Goal: Task Accomplishment & Management: Manage account settings

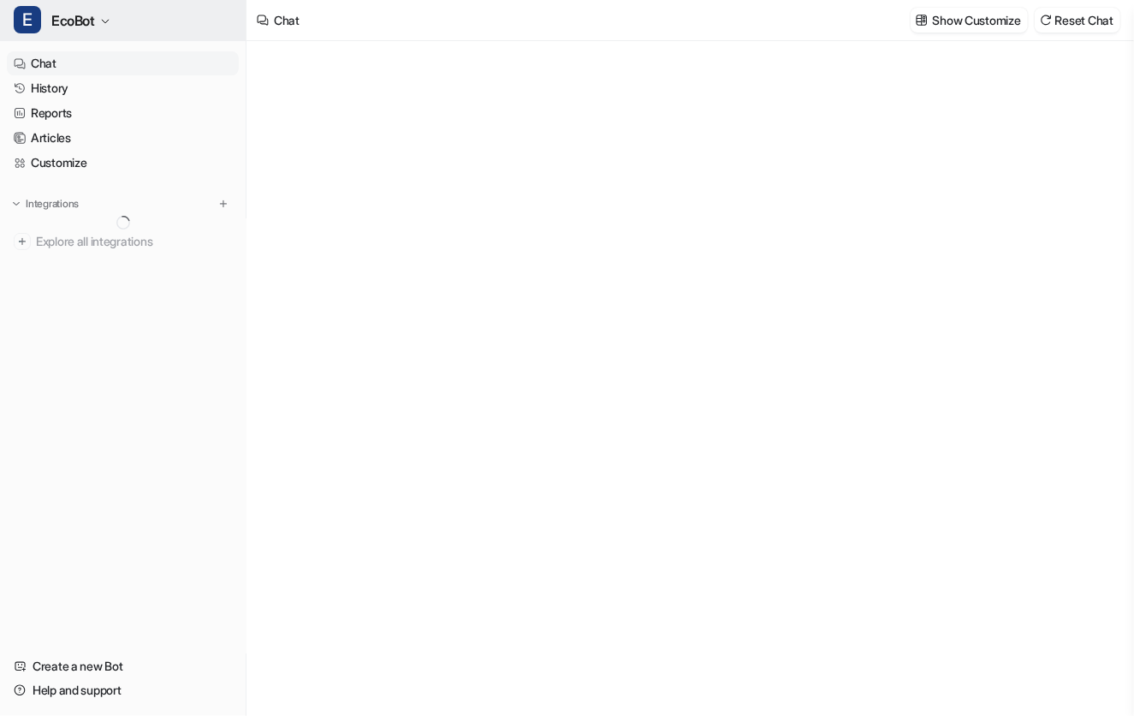
type textarea "**********"
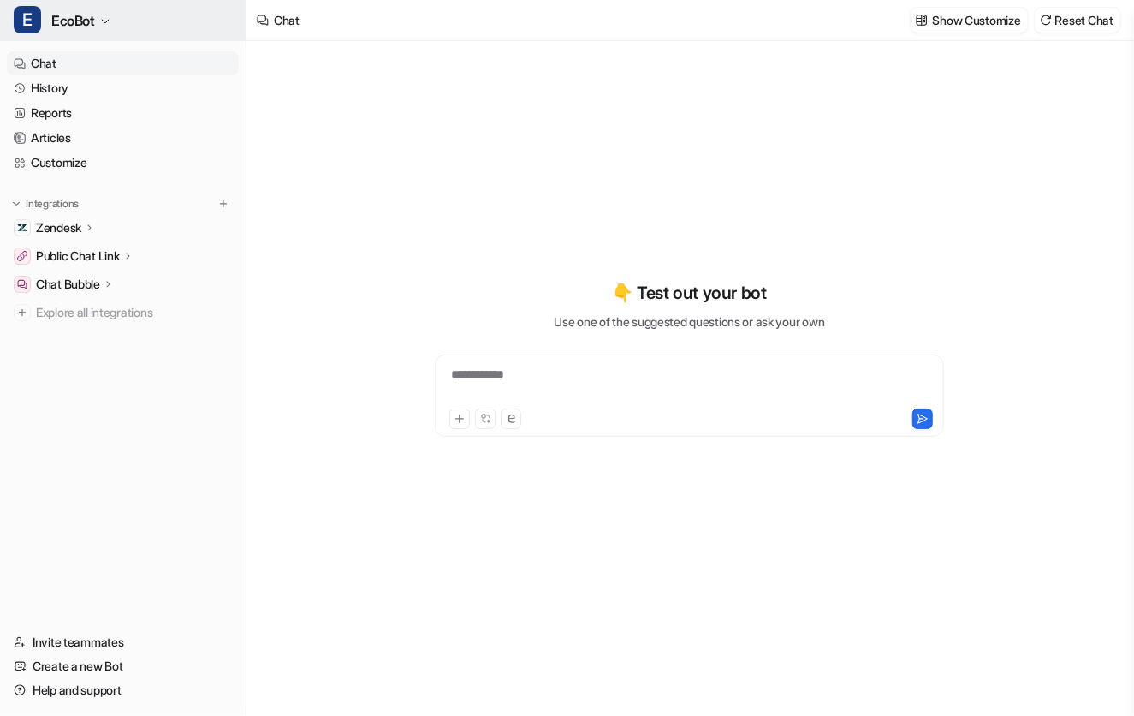
click at [98, 21] on button "E EcoBot" at bounding box center [123, 20] width 246 height 41
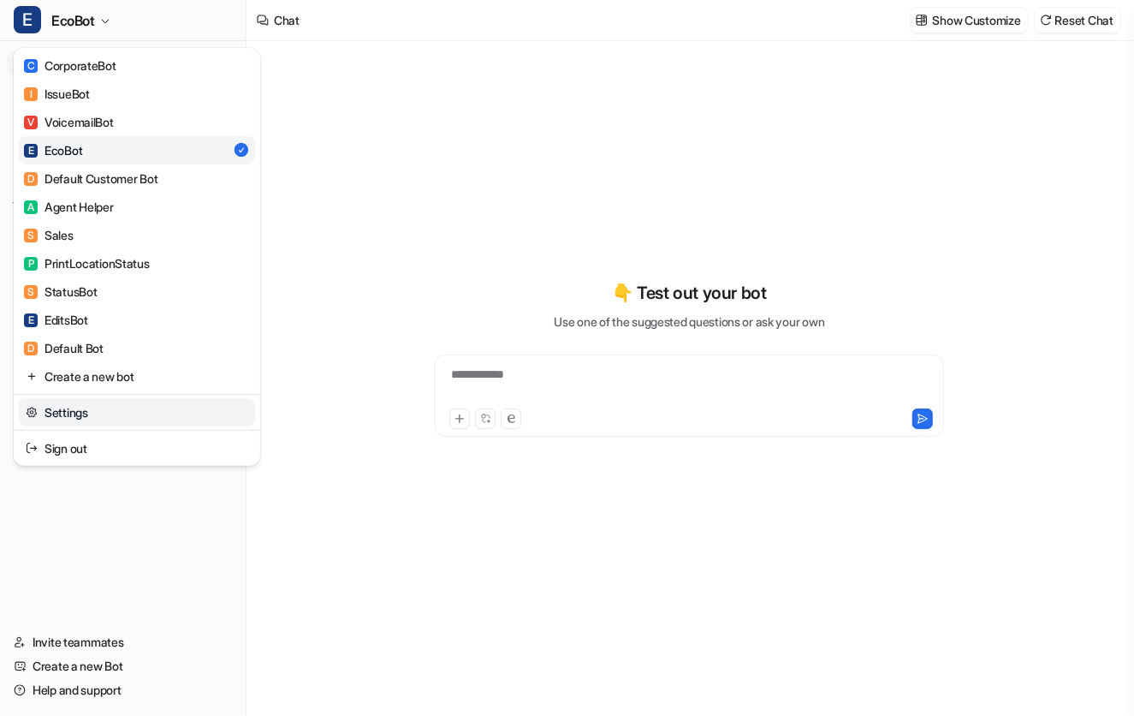
click at [129, 421] on link "Settings" at bounding box center [137, 412] width 236 height 28
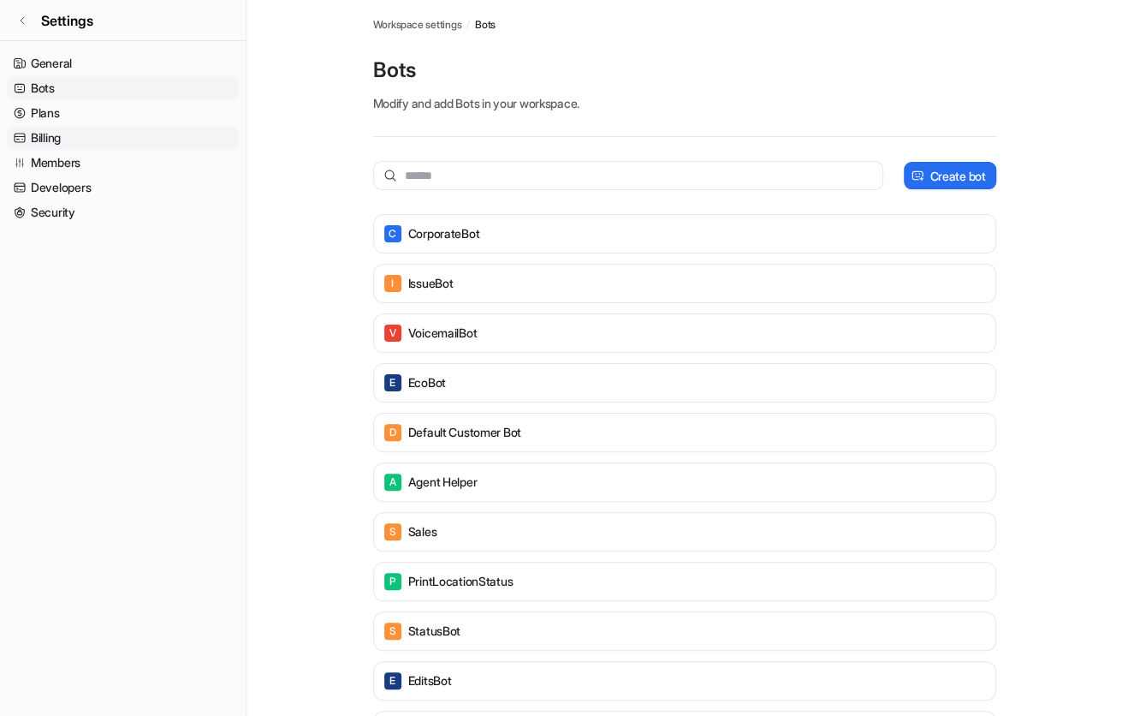
click at [69, 136] on link "Billing" at bounding box center [123, 138] width 232 height 24
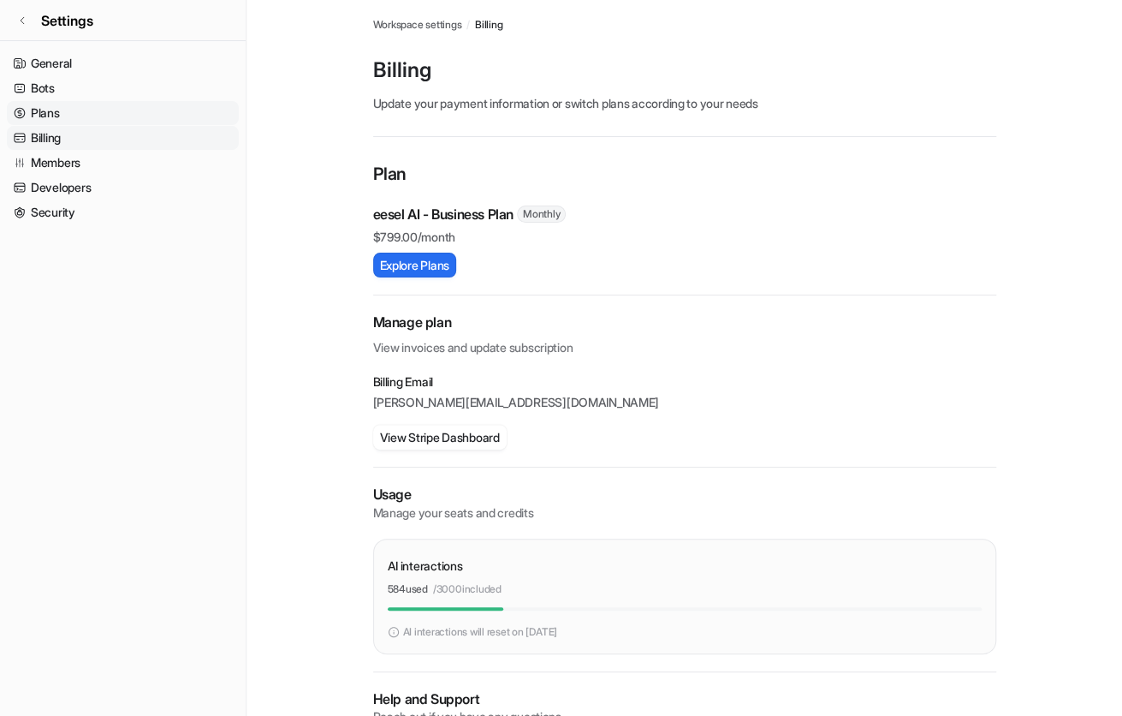
click at [74, 114] on link "Plans" at bounding box center [123, 113] width 232 height 24
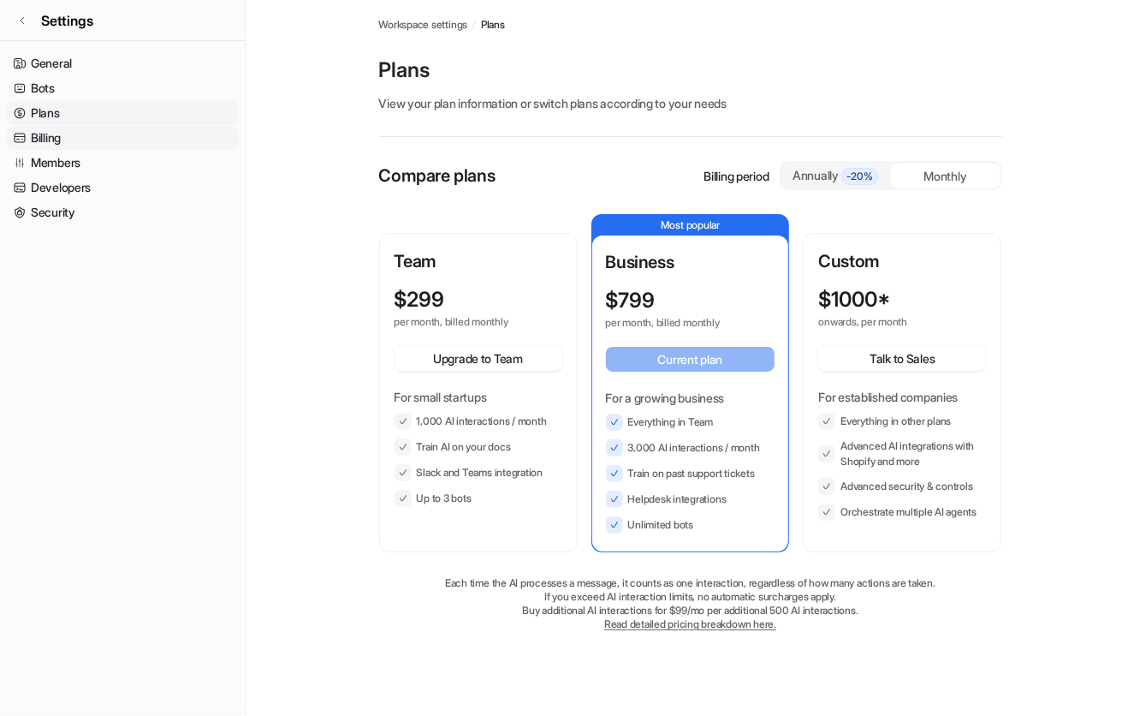
click at [72, 134] on link "Billing" at bounding box center [123, 138] width 232 height 24
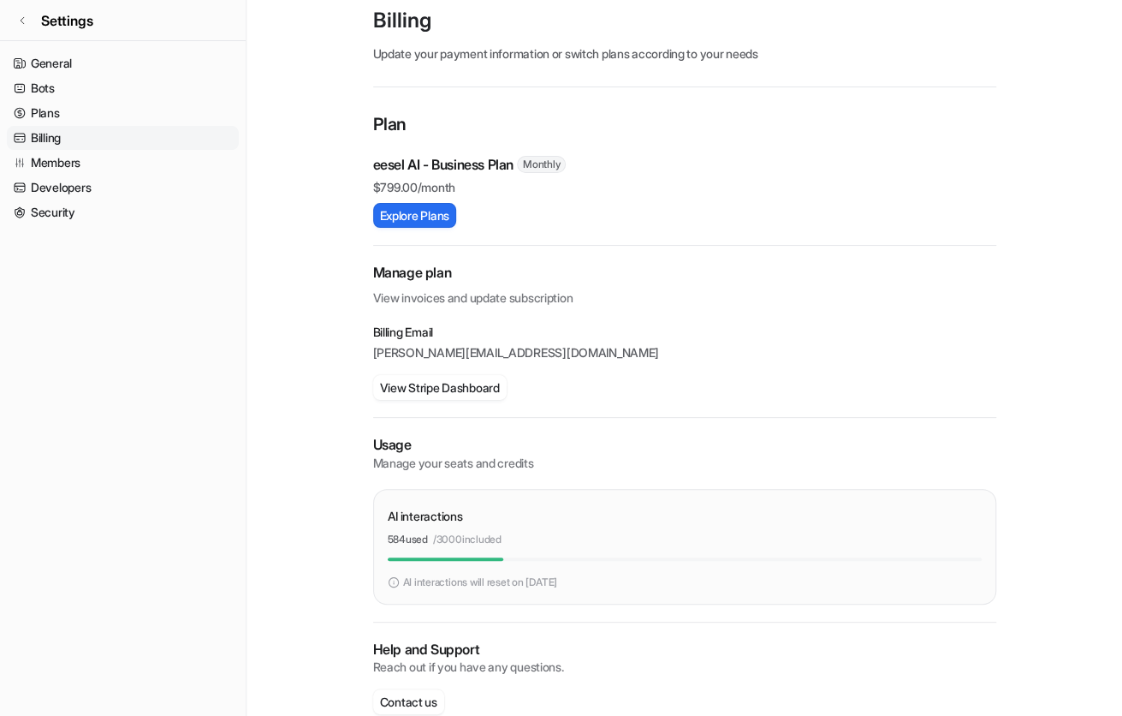
scroll to position [80, 0]
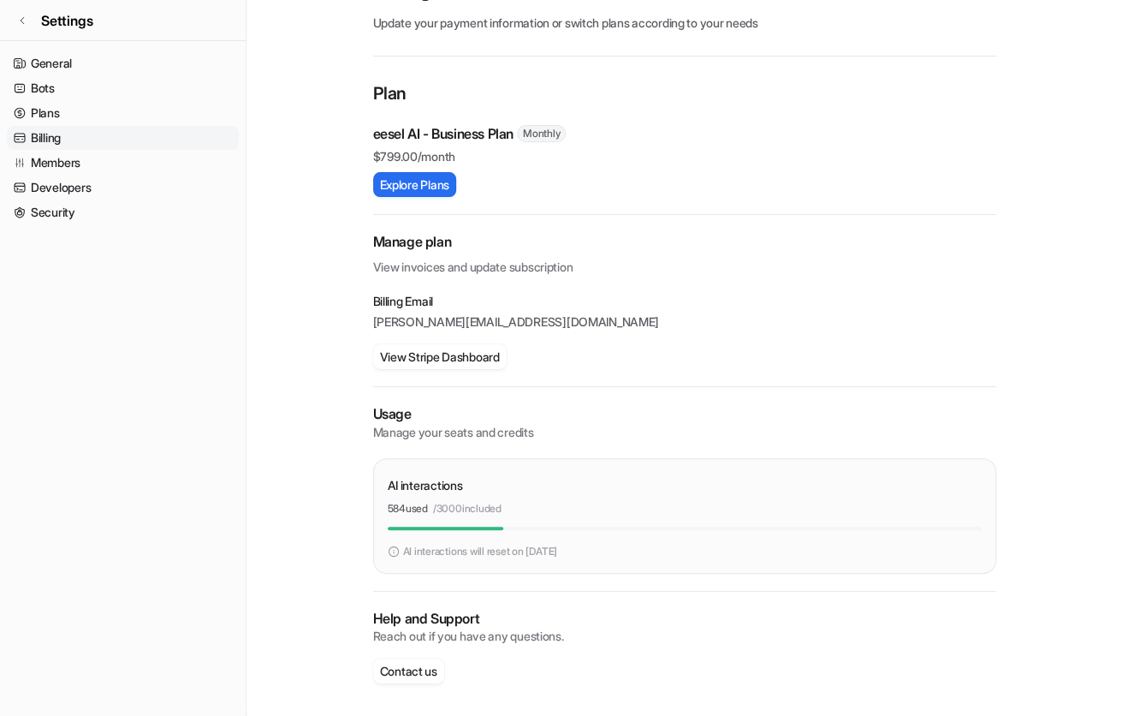
click at [394, 507] on p "584 used" at bounding box center [408, 508] width 40 height 15
click at [550, 549] on p "AI interactions will reset on [DATE]" at bounding box center [480, 551] width 154 height 15
drag, startPoint x: 532, startPoint y: 551, endPoint x: 562, endPoint y: 553, distance: 30.0
click at [557, 553] on p "AI interactions will reset on [DATE]" at bounding box center [480, 551] width 154 height 15
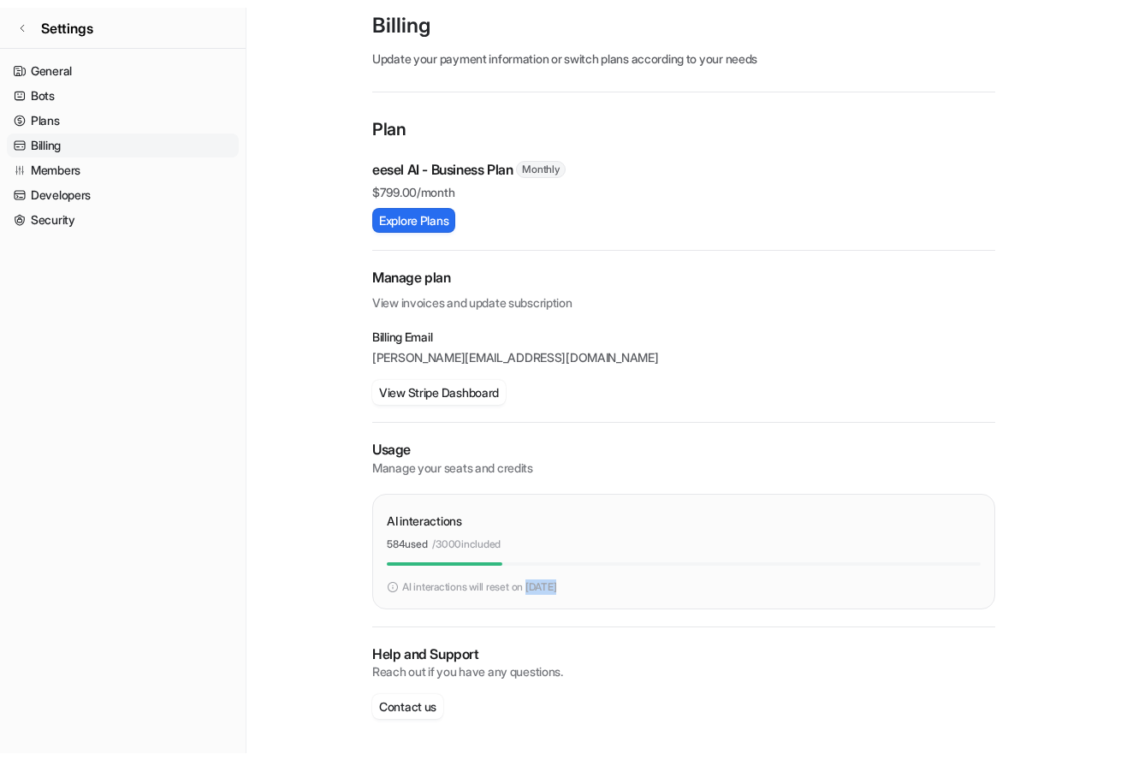
scroll to position [38, 0]
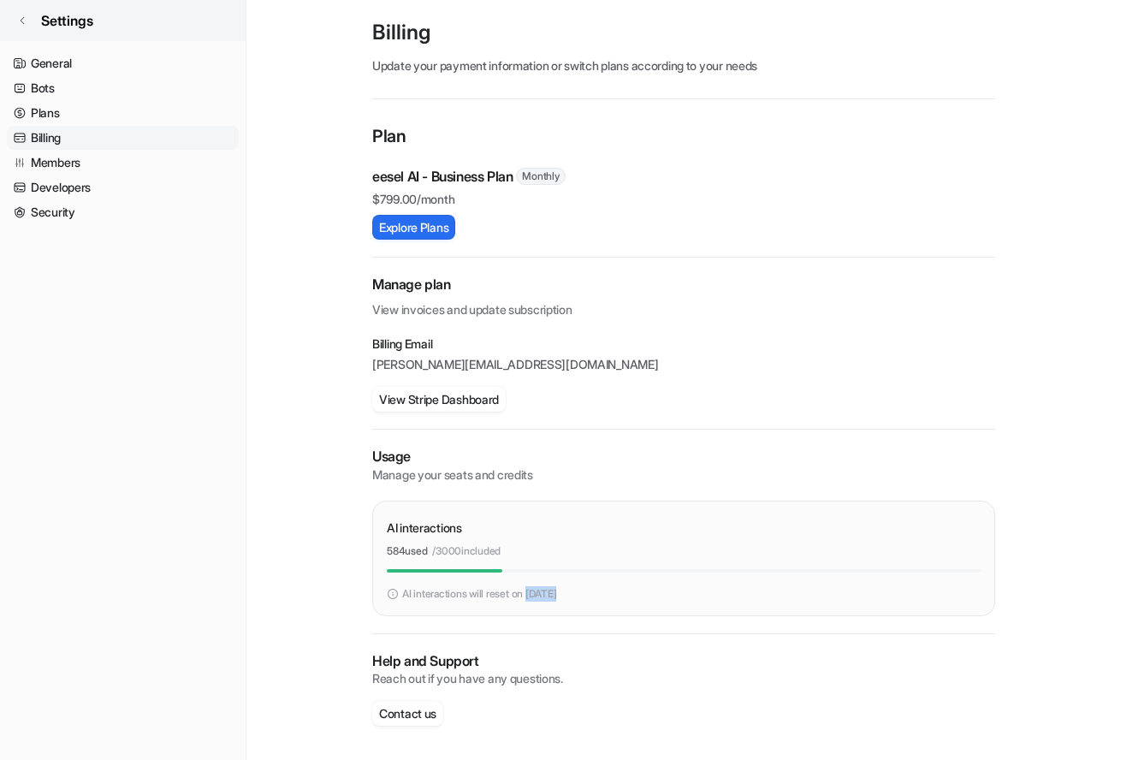
click at [19, 22] on icon at bounding box center [22, 20] width 10 height 10
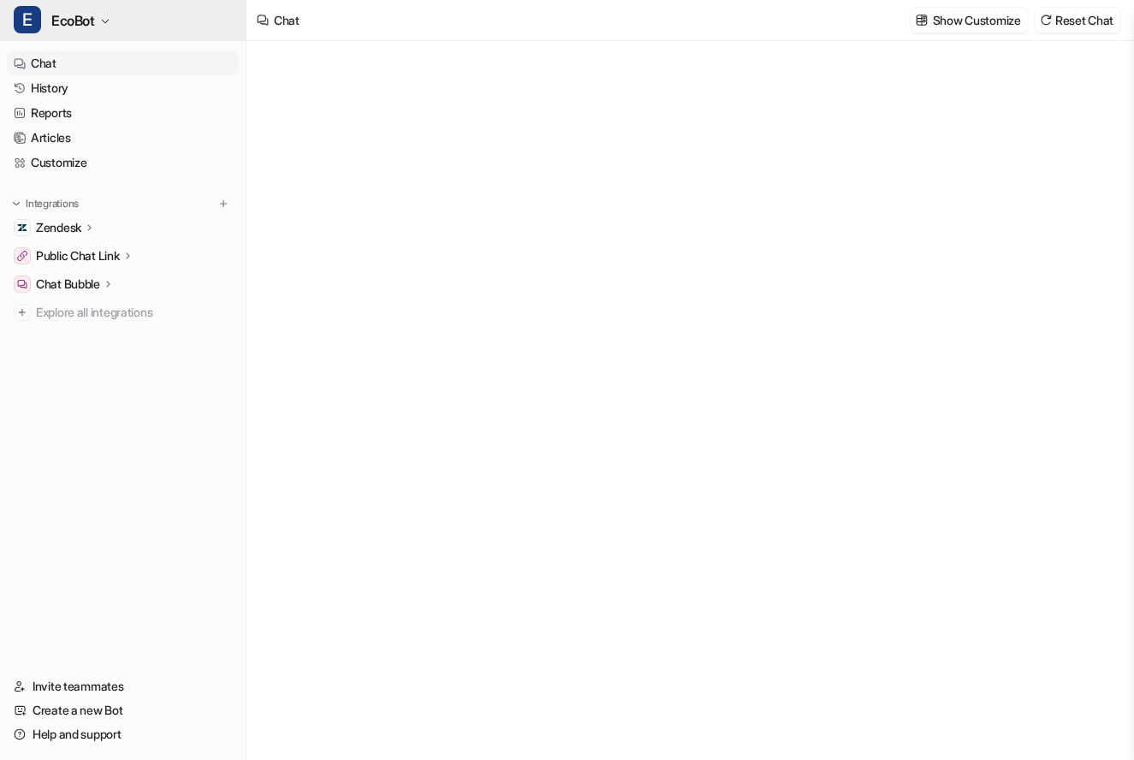
click at [80, 24] on span "EcoBot" at bounding box center [73, 21] width 44 height 24
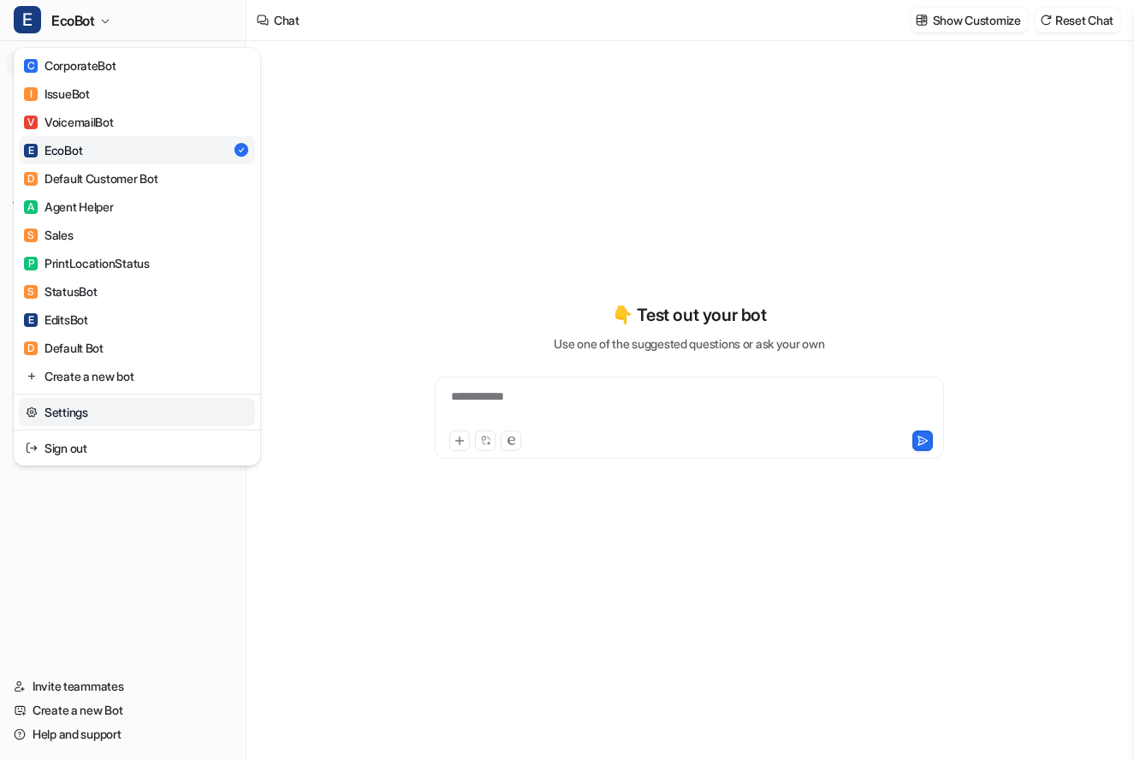
click at [110, 417] on link "Settings" at bounding box center [137, 412] width 236 height 28
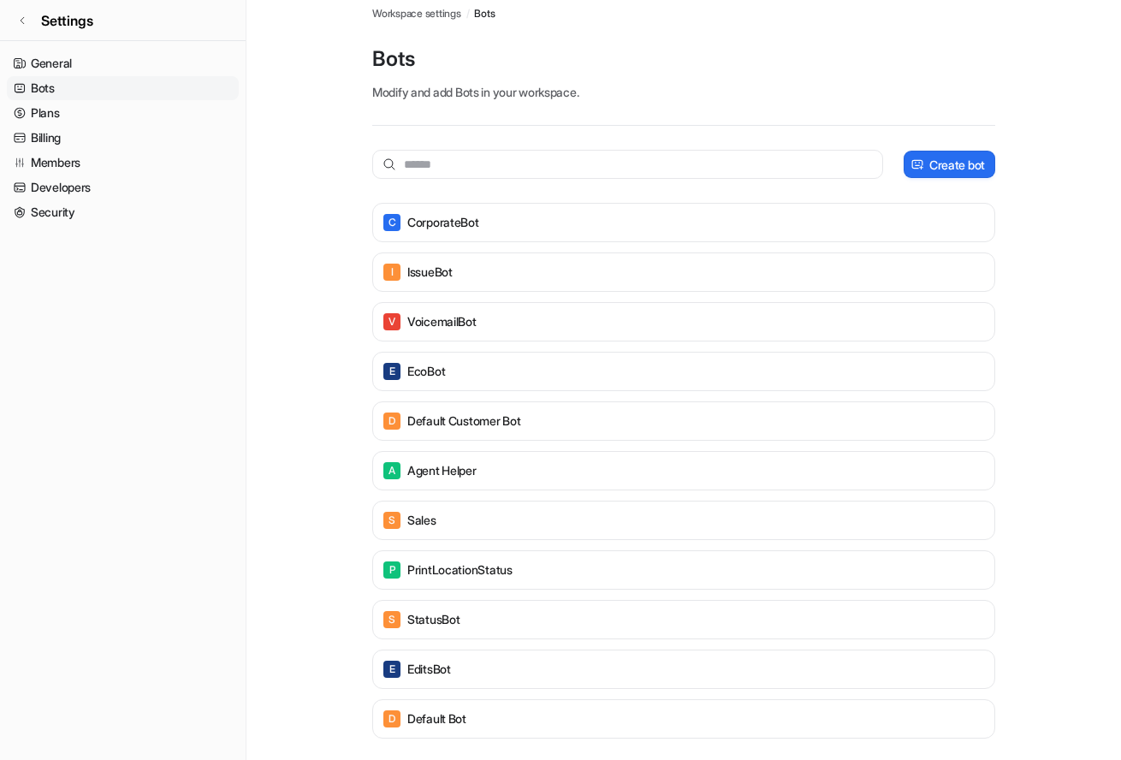
scroll to position [24, 0]
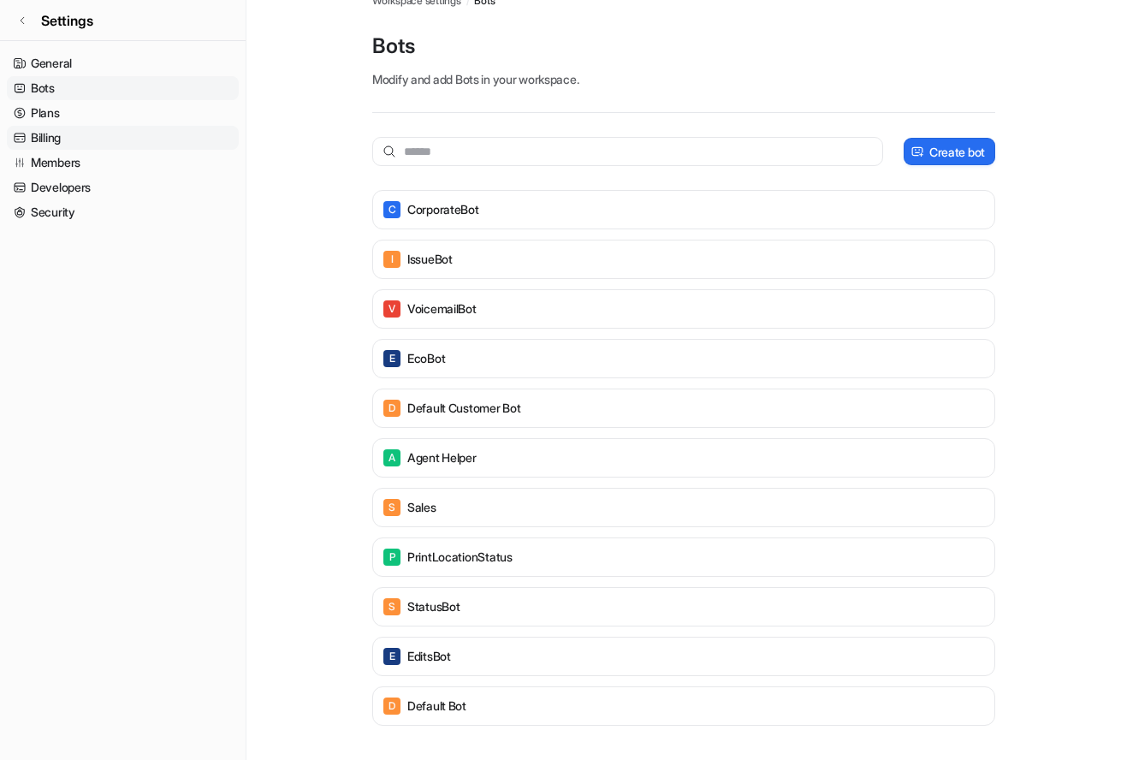
click at [97, 137] on link "Billing" at bounding box center [123, 138] width 232 height 24
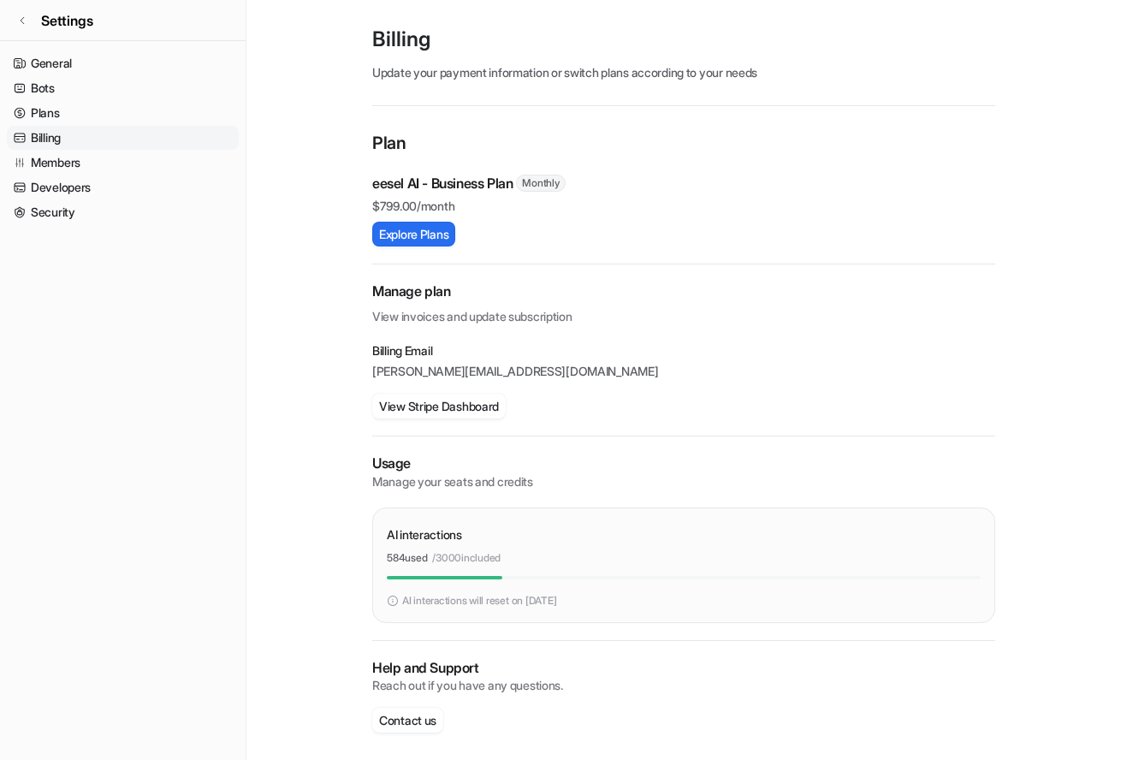
scroll to position [38, 0]
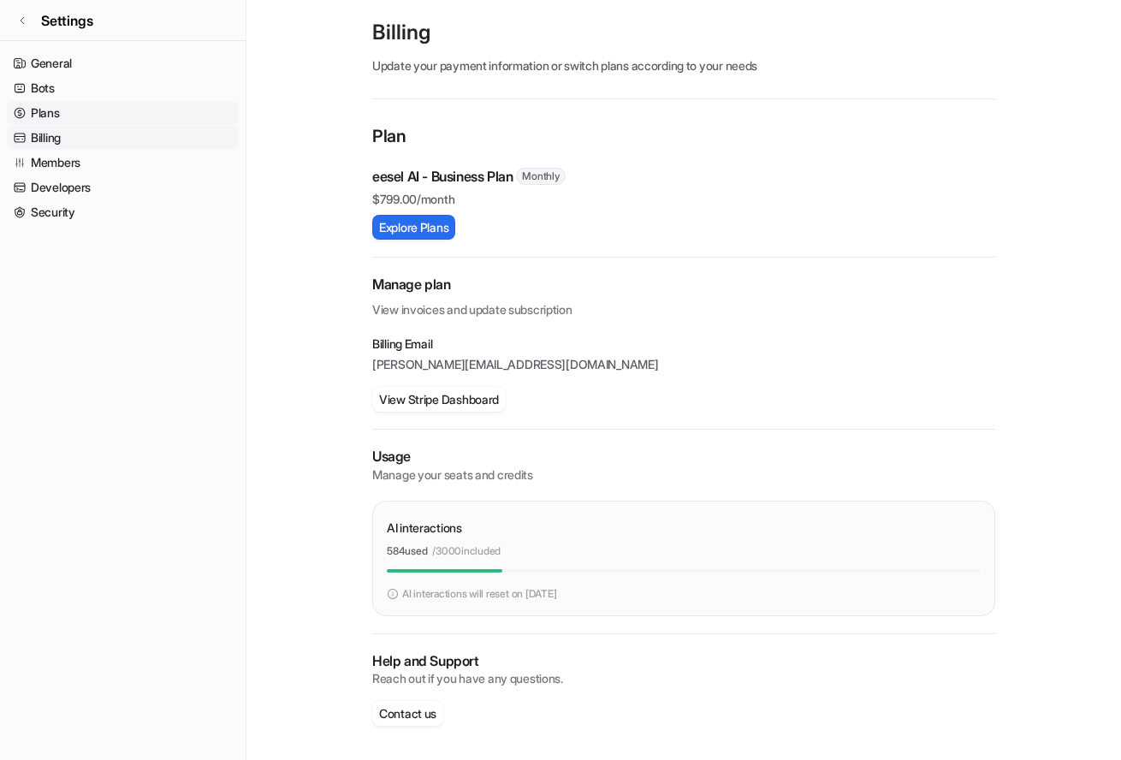
click at [103, 113] on link "Plans" at bounding box center [123, 113] width 232 height 24
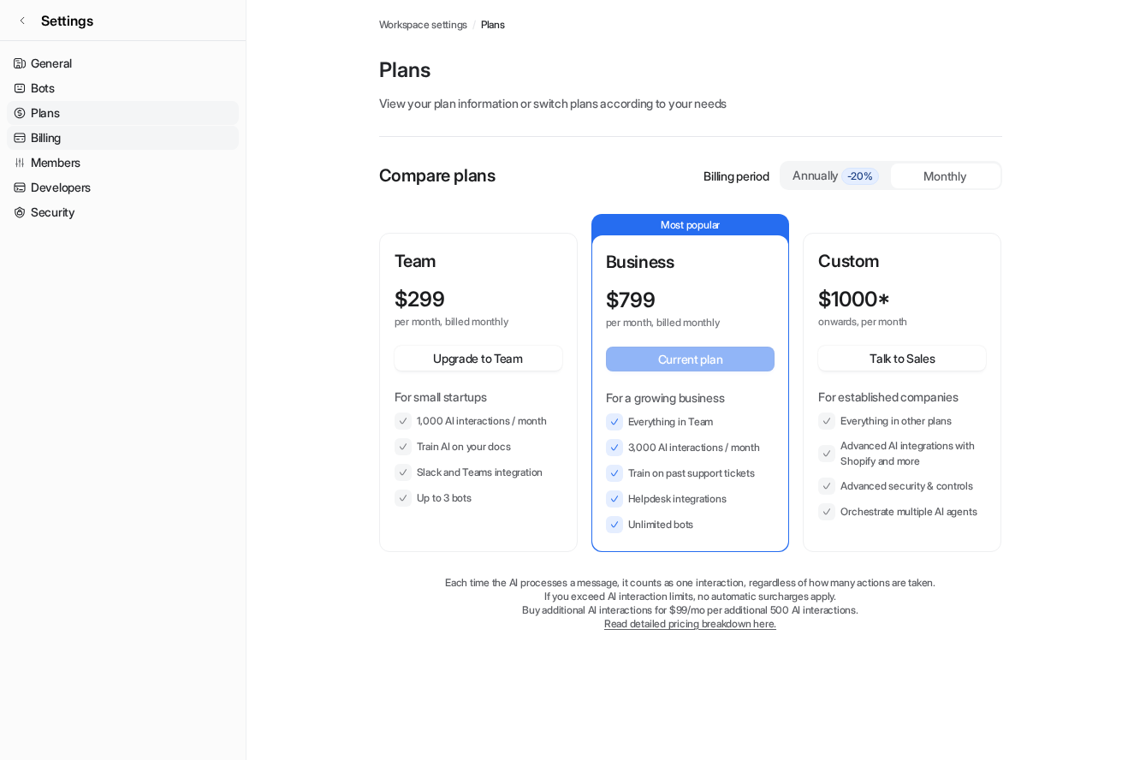
click at [98, 141] on link "Billing" at bounding box center [123, 138] width 232 height 24
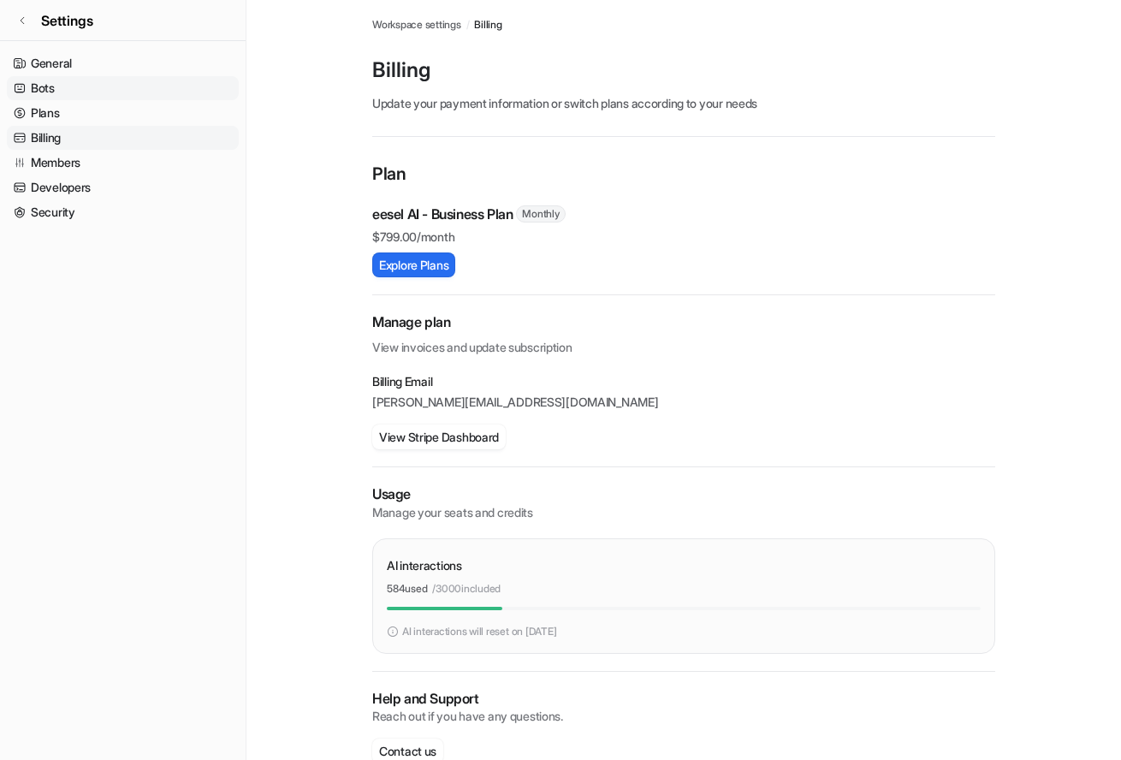
click at [121, 98] on link "Bots" at bounding box center [123, 88] width 232 height 24
